Goal: Information Seeking & Learning: Learn about a topic

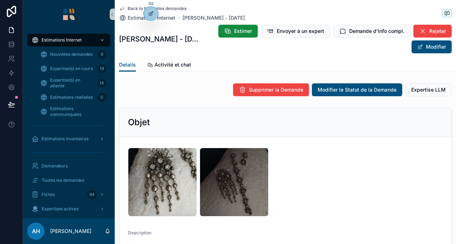
click at [123, 9] on icon "scrollable content" at bounding box center [122, 9] width 6 height 6
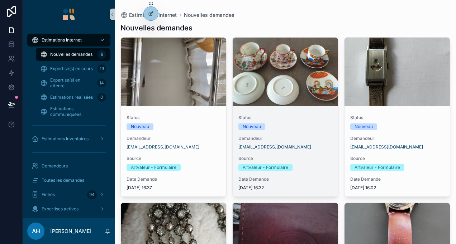
click at [243, 87] on div "scrollable content" at bounding box center [284, 72] width 105 height 69
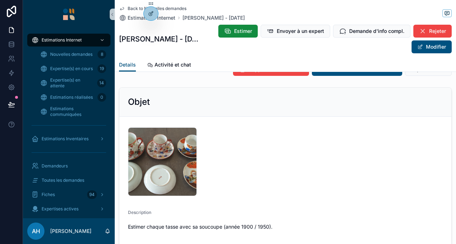
scroll to position [36, 0]
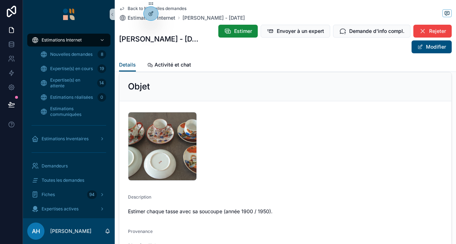
click at [124, 9] on icon "scrollable content" at bounding box center [122, 9] width 6 height 6
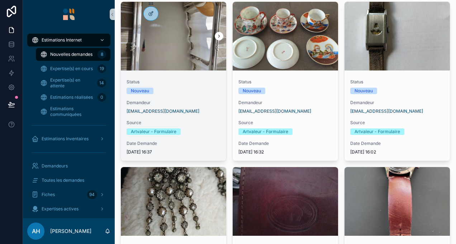
click at [192, 69] on div "scrollable content" at bounding box center [173, 36] width 105 height 69
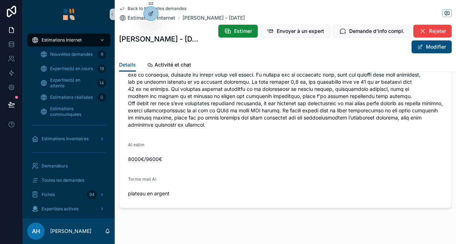
scroll to position [1010, 0]
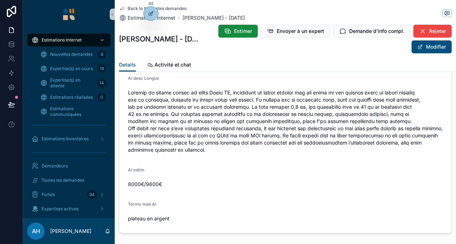
click at [123, 8] on icon "scrollable content" at bounding box center [122, 9] width 6 height 6
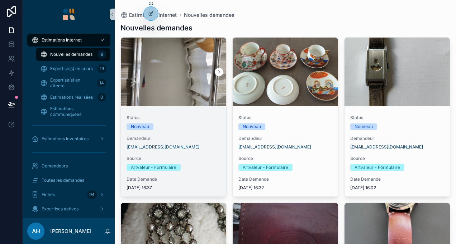
click at [191, 52] on div "scrollable content" at bounding box center [173, 72] width 105 height 69
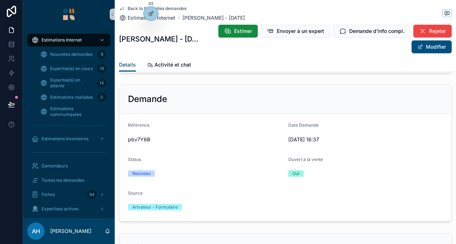
click at [122, 8] on icon "scrollable content" at bounding box center [122, 9] width 6 height 6
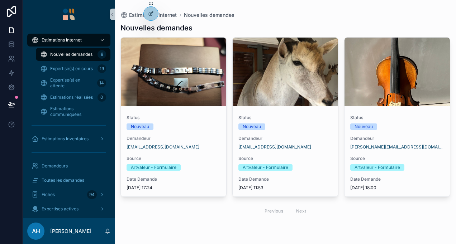
click at [221, 27] on div "Nouvelles demandes" at bounding box center [284, 28] width 329 height 10
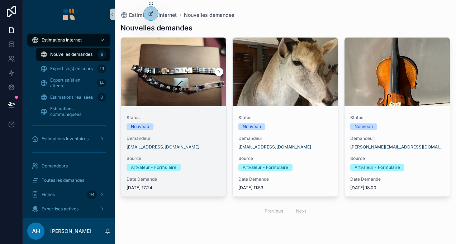
click at [164, 71] on div "scrollable content" at bounding box center [173, 72] width 105 height 9
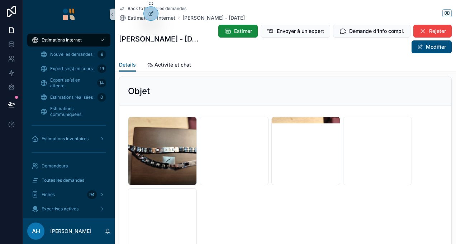
scroll to position [72, 0]
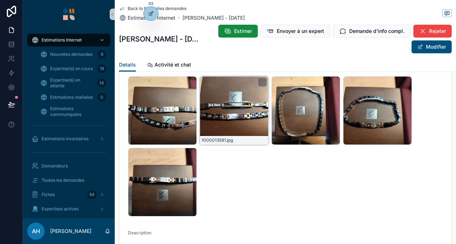
click at [217, 127] on div "1000013581 .jpg" at bounding box center [233, 110] width 69 height 69
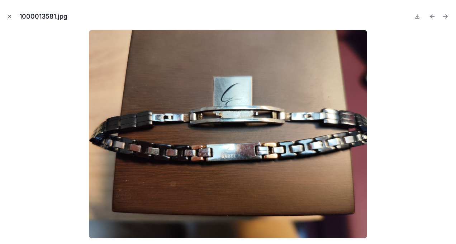
click at [10, 16] on icon "Close modal" at bounding box center [10, 16] width 3 height 3
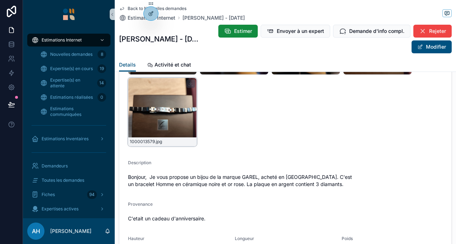
scroll to position [143, 0]
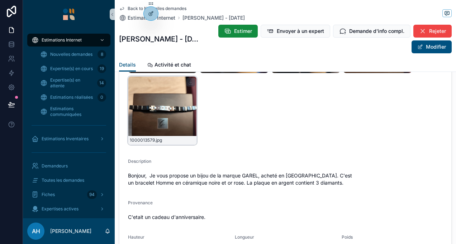
click at [164, 119] on div "1000013579 .jpg" at bounding box center [162, 110] width 69 height 69
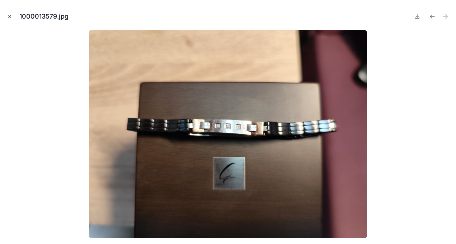
click at [10, 17] on icon "Close modal" at bounding box center [10, 16] width 3 height 3
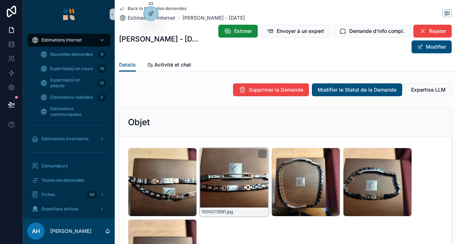
click at [223, 172] on div "1000013581 .jpg" at bounding box center [233, 182] width 69 height 69
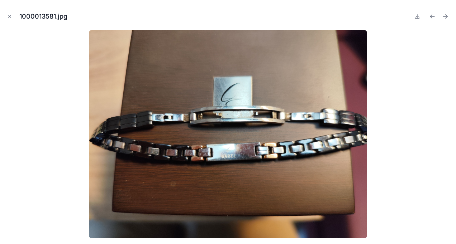
click at [92, 146] on img at bounding box center [228, 134] width 278 height 208
click at [80, 147] on div at bounding box center [228, 134] width 444 height 208
click at [7, 13] on button "Close modal" at bounding box center [10, 17] width 8 height 8
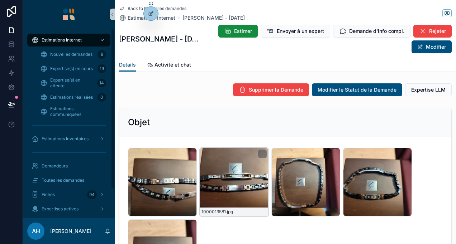
click at [202, 183] on div "1000013581 .jpg" at bounding box center [233, 182] width 69 height 69
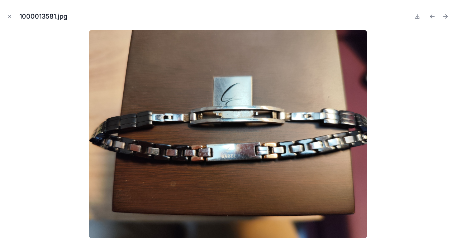
click at [7, 18] on button "Close modal" at bounding box center [10, 17] width 8 height 8
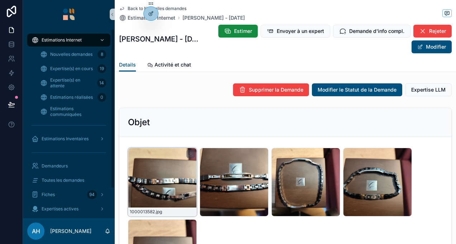
click at [167, 198] on div "1000013582 .jpg" at bounding box center [162, 182] width 69 height 69
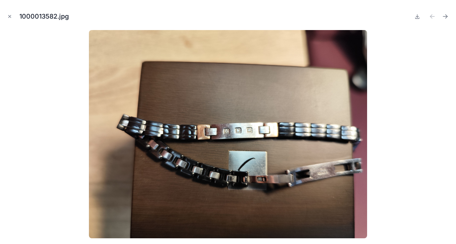
click at [14, 15] on div "1000013582.jpg" at bounding box center [228, 16] width 444 height 21
click at [11, 16] on icon "Close modal" at bounding box center [9, 16] width 5 height 5
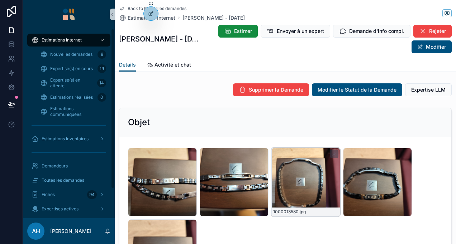
click at [305, 183] on div "1000013580 .jpg" at bounding box center [305, 182] width 69 height 69
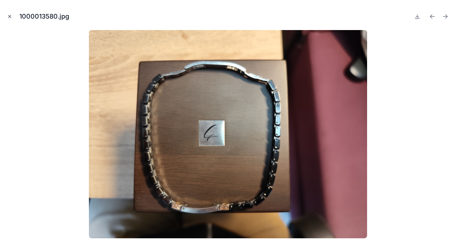
click at [6, 18] on button "Close modal" at bounding box center [10, 17] width 8 height 8
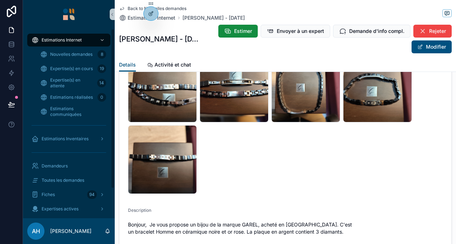
scroll to position [107, 0]
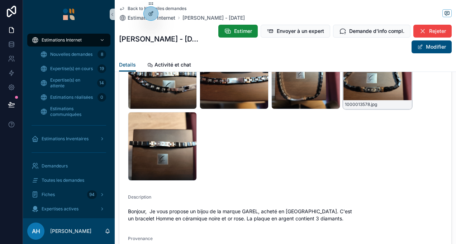
click at [388, 95] on div "1000013578 .jpg" at bounding box center [377, 74] width 69 height 69
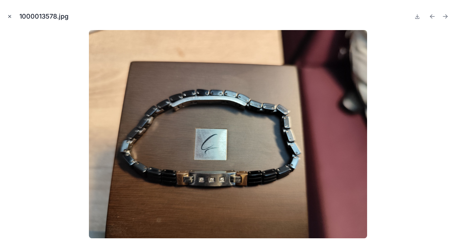
click at [8, 16] on icon "Close modal" at bounding box center [9, 16] width 5 height 5
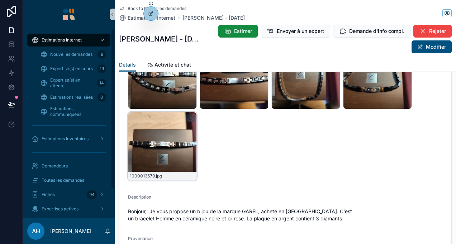
click at [174, 161] on div "1000013579 .jpg" at bounding box center [162, 146] width 69 height 69
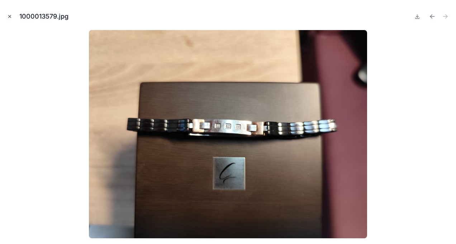
click at [12, 20] on button "Close modal" at bounding box center [10, 17] width 8 height 8
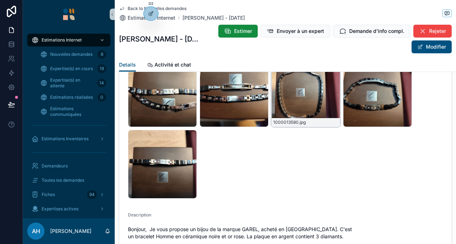
scroll to position [72, 0]
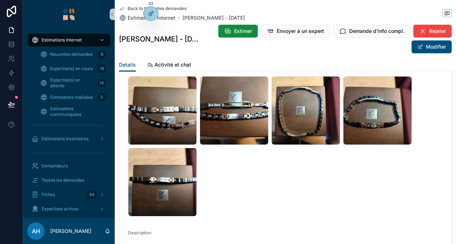
click at [124, 9] on icon "scrollable content" at bounding box center [122, 9] width 6 height 6
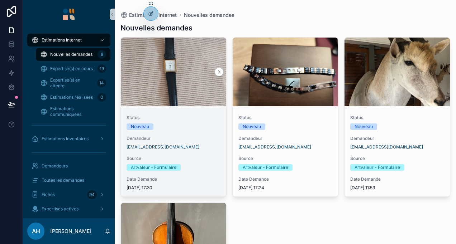
click at [218, 139] on span "Demandeur" at bounding box center [173, 139] width 94 height 6
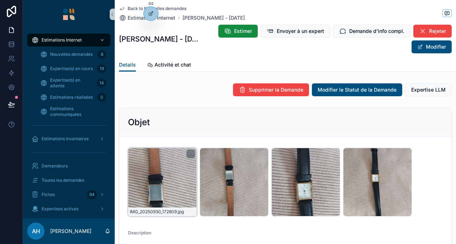
click at [140, 185] on div "IMG_20250930_172809 .jpg" at bounding box center [162, 182] width 69 height 69
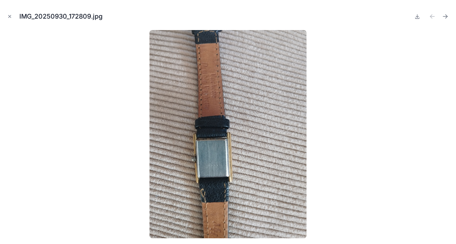
click at [21, 21] on div "IMG_20250930_172809.jpg" at bounding box center [63, 16] width 89 height 10
click at [9, 18] on icon "Close modal" at bounding box center [9, 16] width 5 height 5
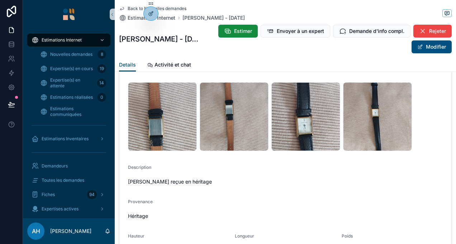
scroll to position [21, 0]
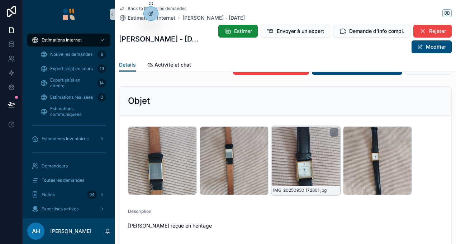
click at [327, 146] on div "IMG_20250930_172801 .jpg" at bounding box center [305, 160] width 69 height 69
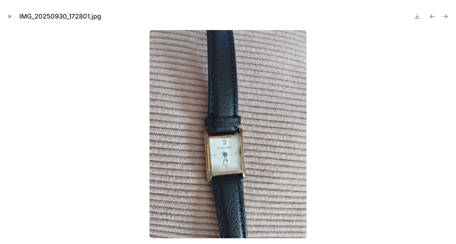
click at [10, 19] on button "Close modal" at bounding box center [10, 17] width 8 height 8
